Goal: Transaction & Acquisition: Purchase product/service

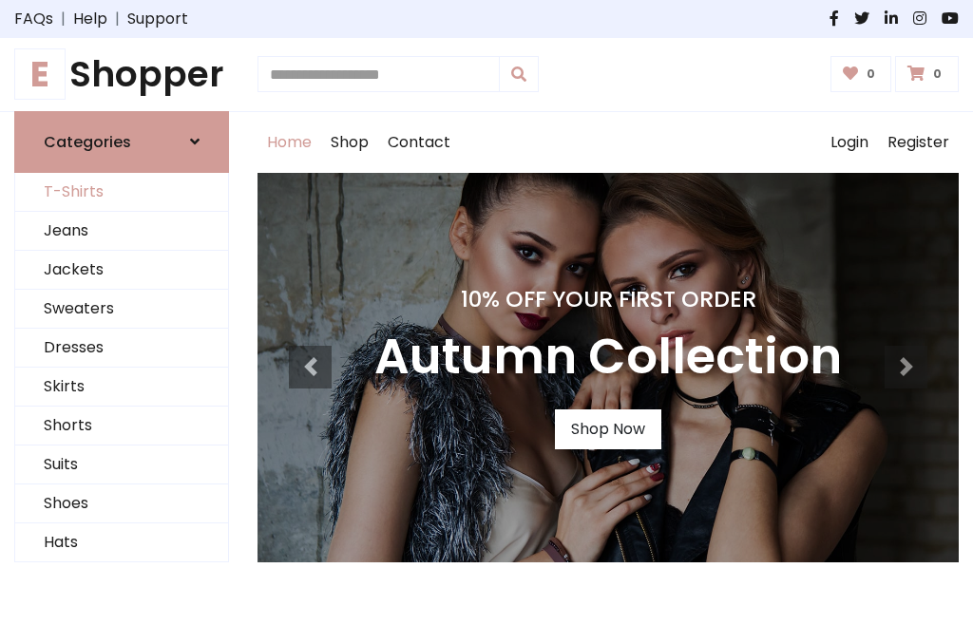
click at [122, 192] on link "T-Shirts" at bounding box center [121, 192] width 213 height 39
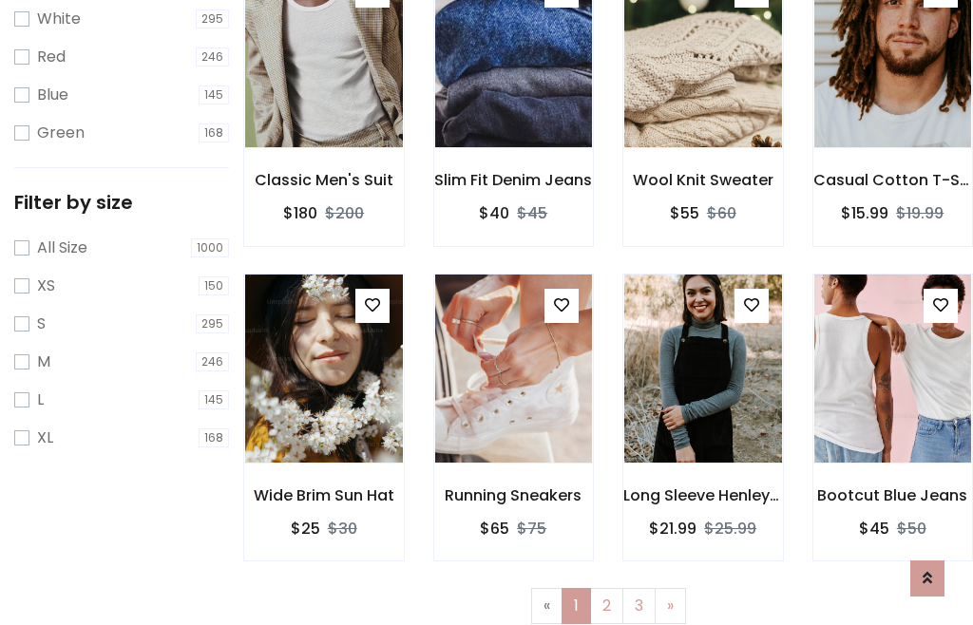
scroll to position [34, 0]
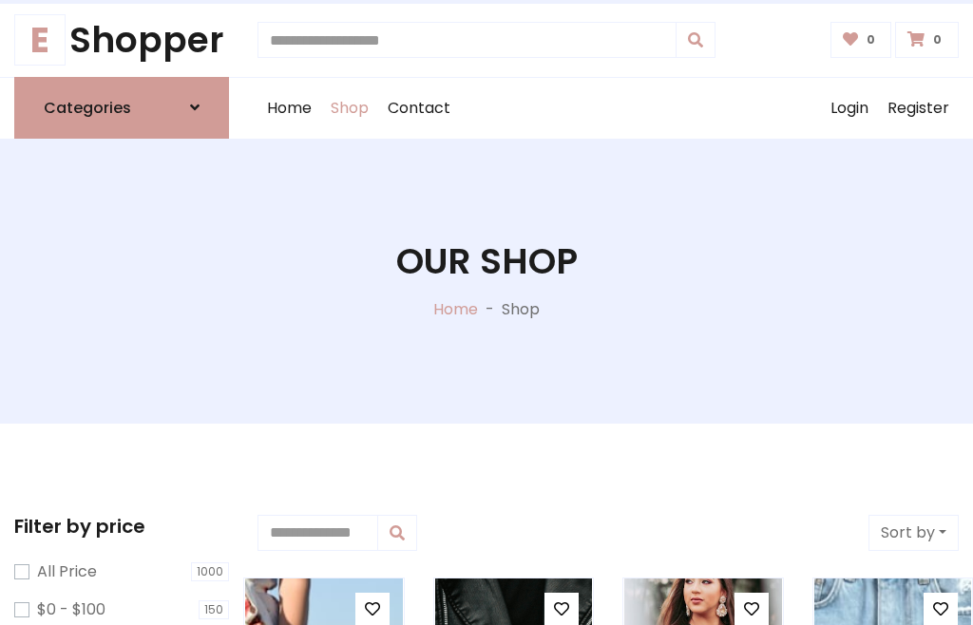
click at [487, 280] on h1 "Our Shop" at bounding box center [487, 261] width 182 height 43
click at [608, 107] on div "Home Shop Contact Log out Login Register" at bounding box center [609, 108] width 702 height 61
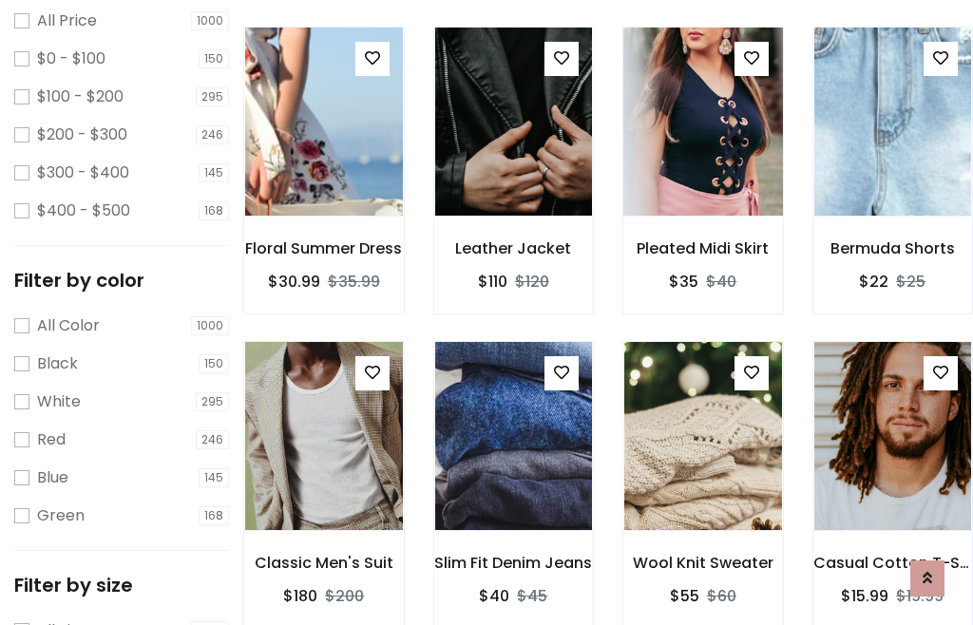
click at [702, 156] on img at bounding box center [702, 122] width 189 height 456
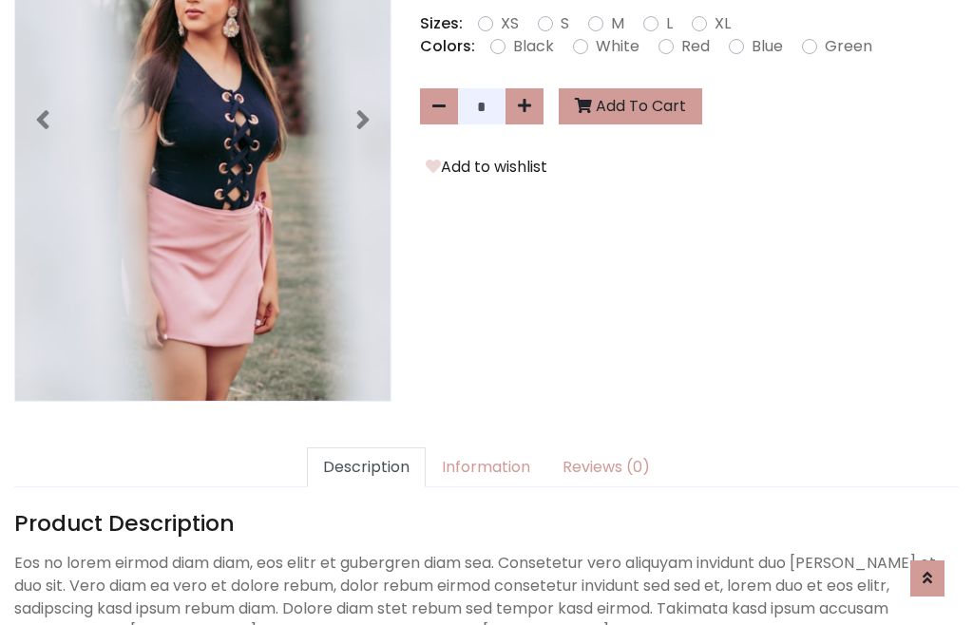
scroll to position [465, 0]
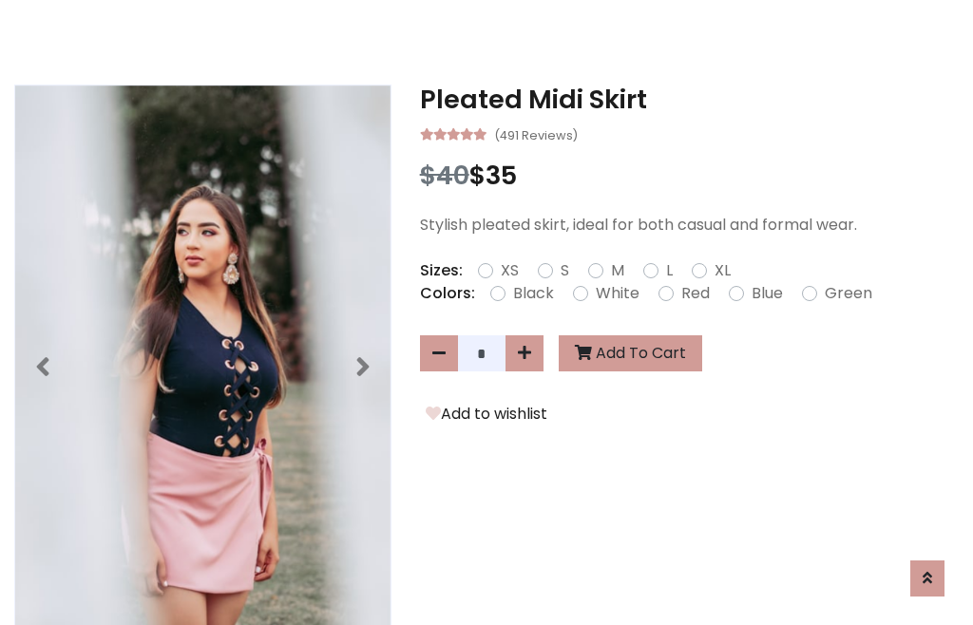
click at [689, 99] on h3 "Pleated Midi Skirt" at bounding box center [689, 100] width 539 height 30
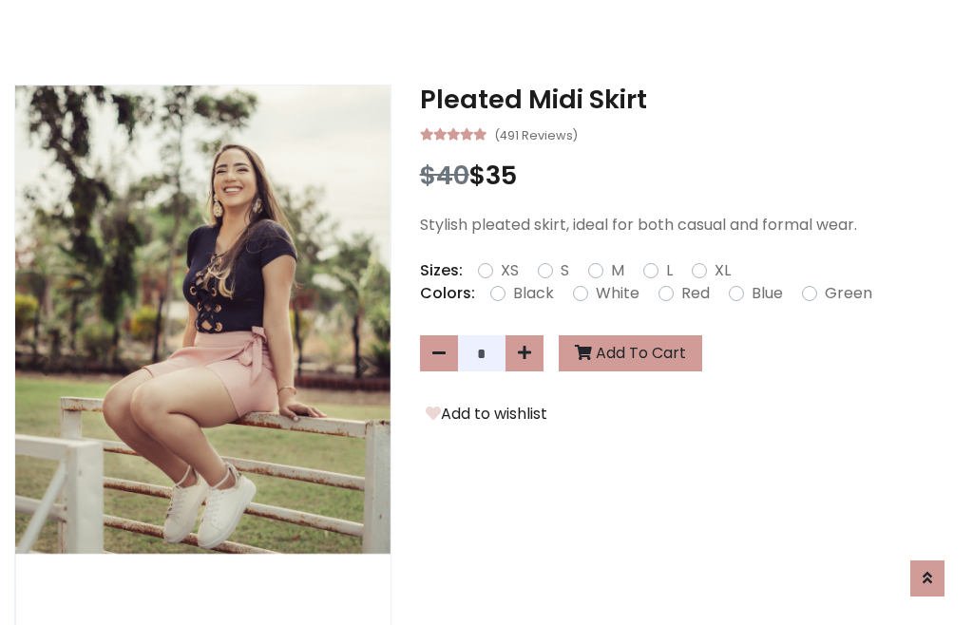
click at [689, 99] on h3 "Pleated Midi Skirt" at bounding box center [689, 100] width 539 height 30
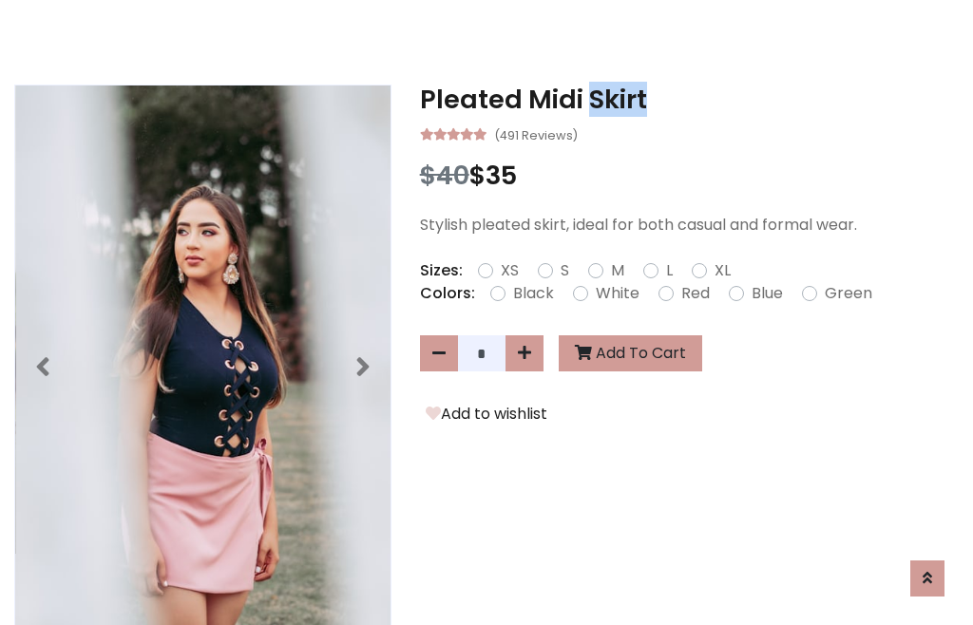
click at [689, 99] on h3 "Pleated Midi Skirt" at bounding box center [689, 100] width 539 height 30
